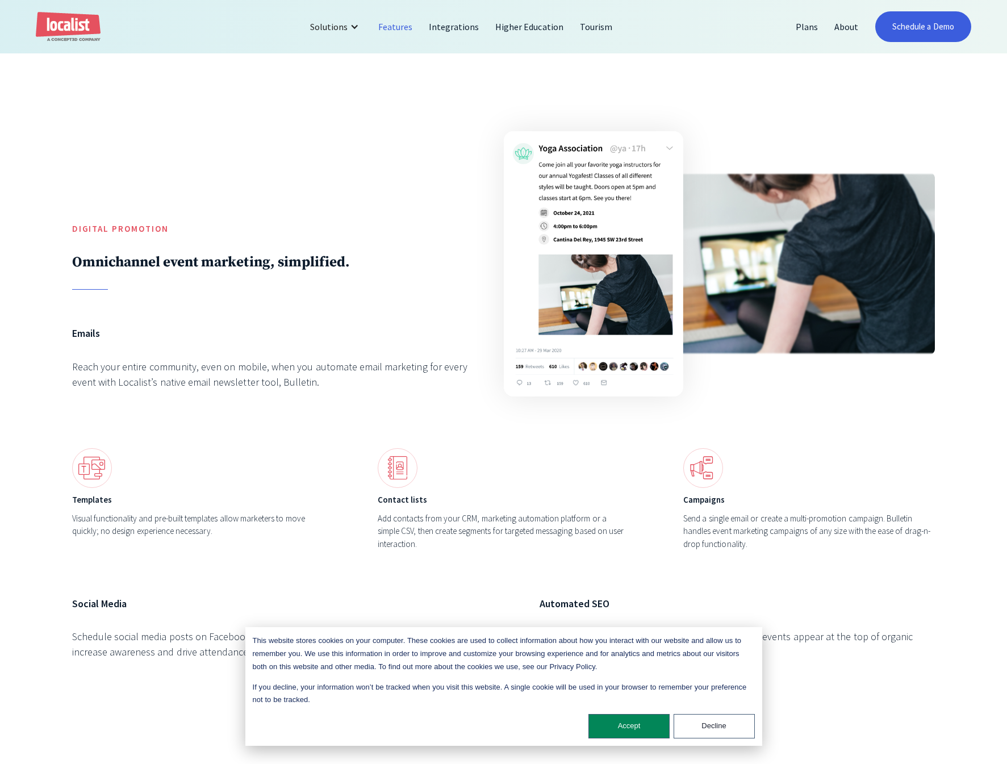
scroll to position [3548, 0]
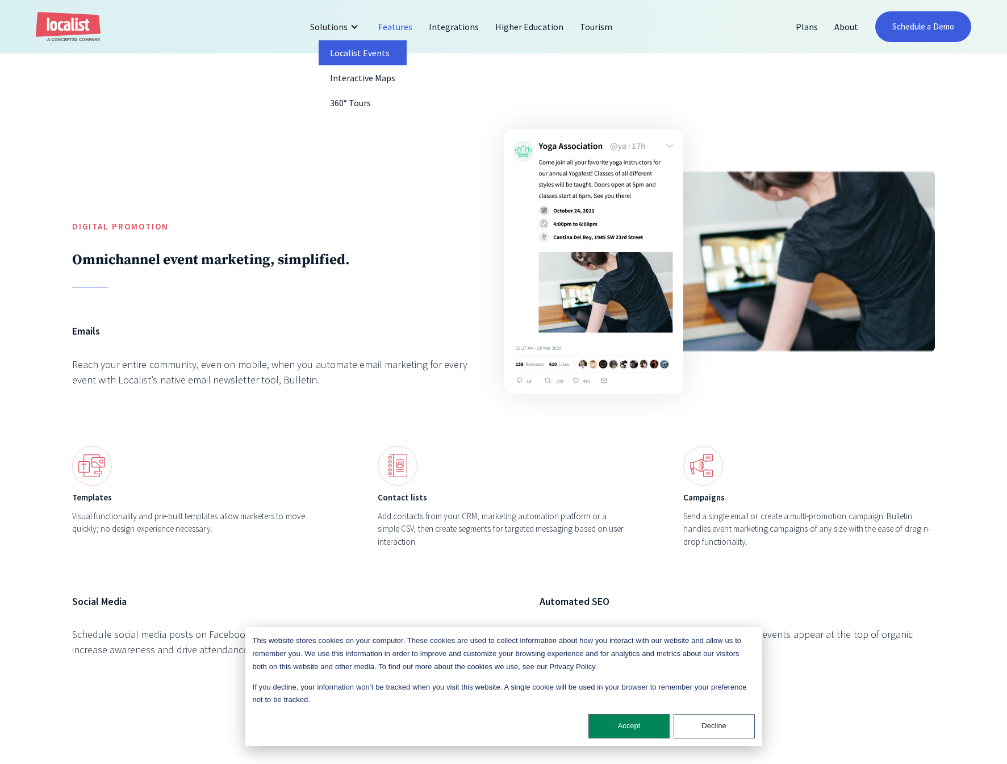
click at [367, 56] on link "Localist Events" at bounding box center [362, 52] width 89 height 25
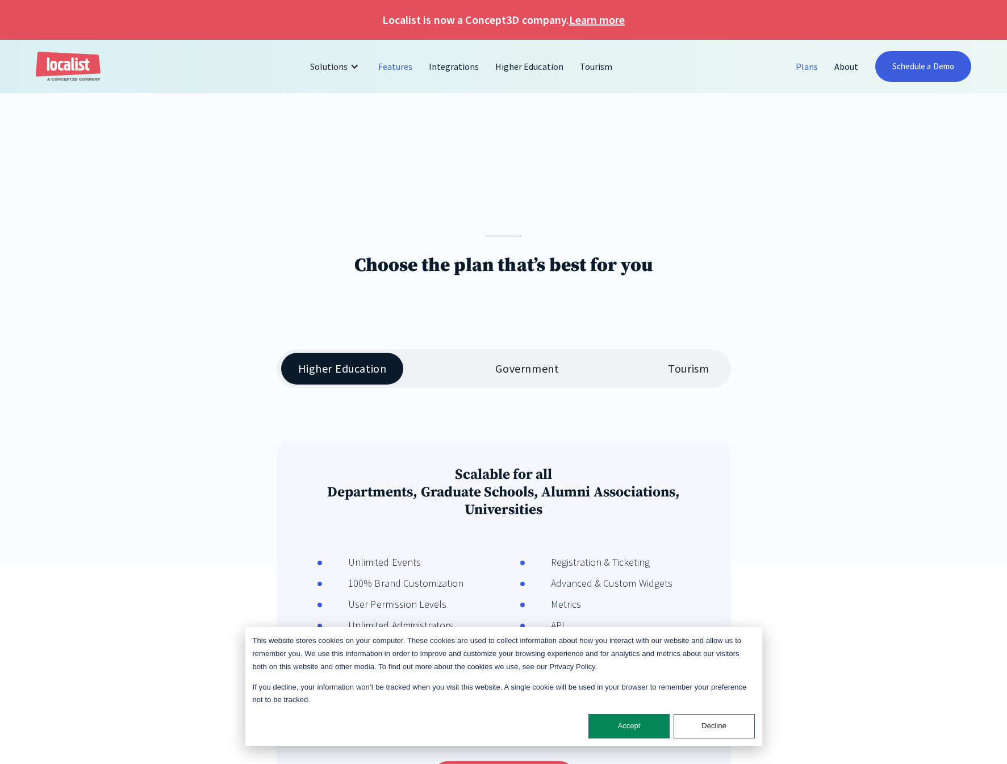
click at [408, 65] on link "Features" at bounding box center [395, 66] width 51 height 27
